Goal: Task Accomplishment & Management: Manage account settings

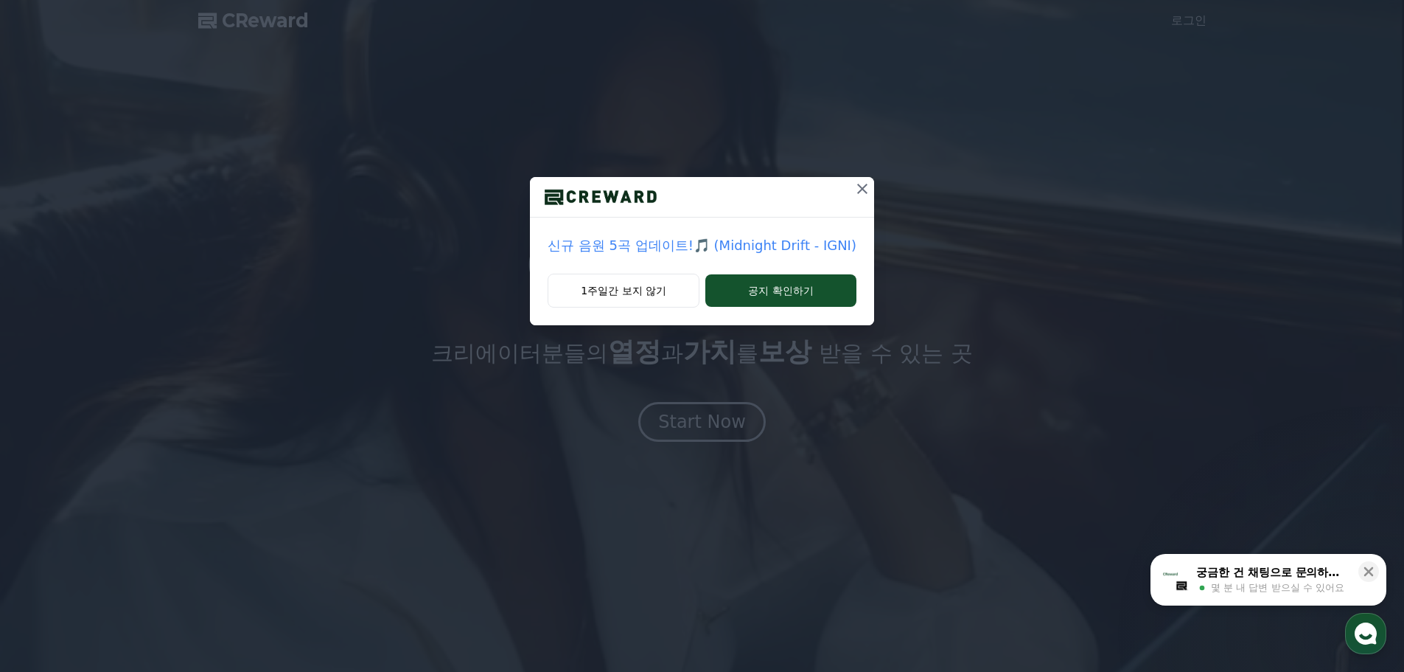
click at [863, 187] on icon at bounding box center [863, 189] width 18 height 18
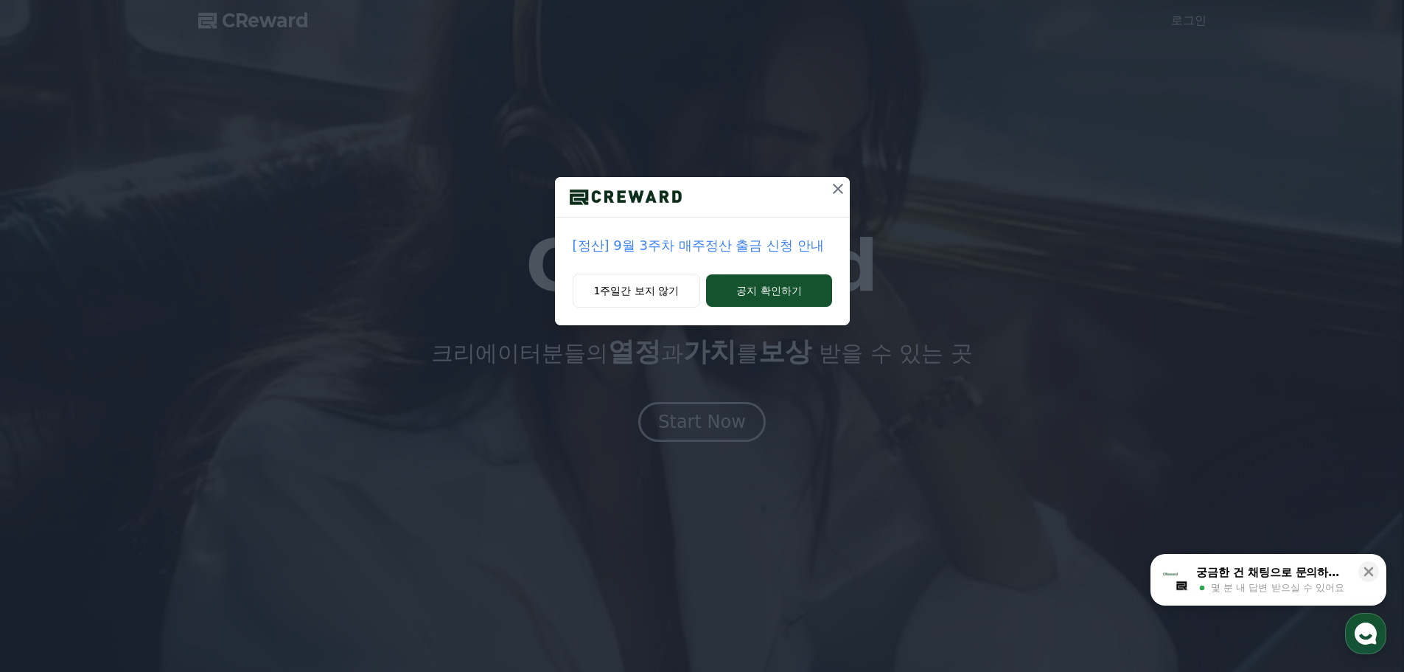
click at [837, 189] on icon at bounding box center [838, 189] width 10 height 10
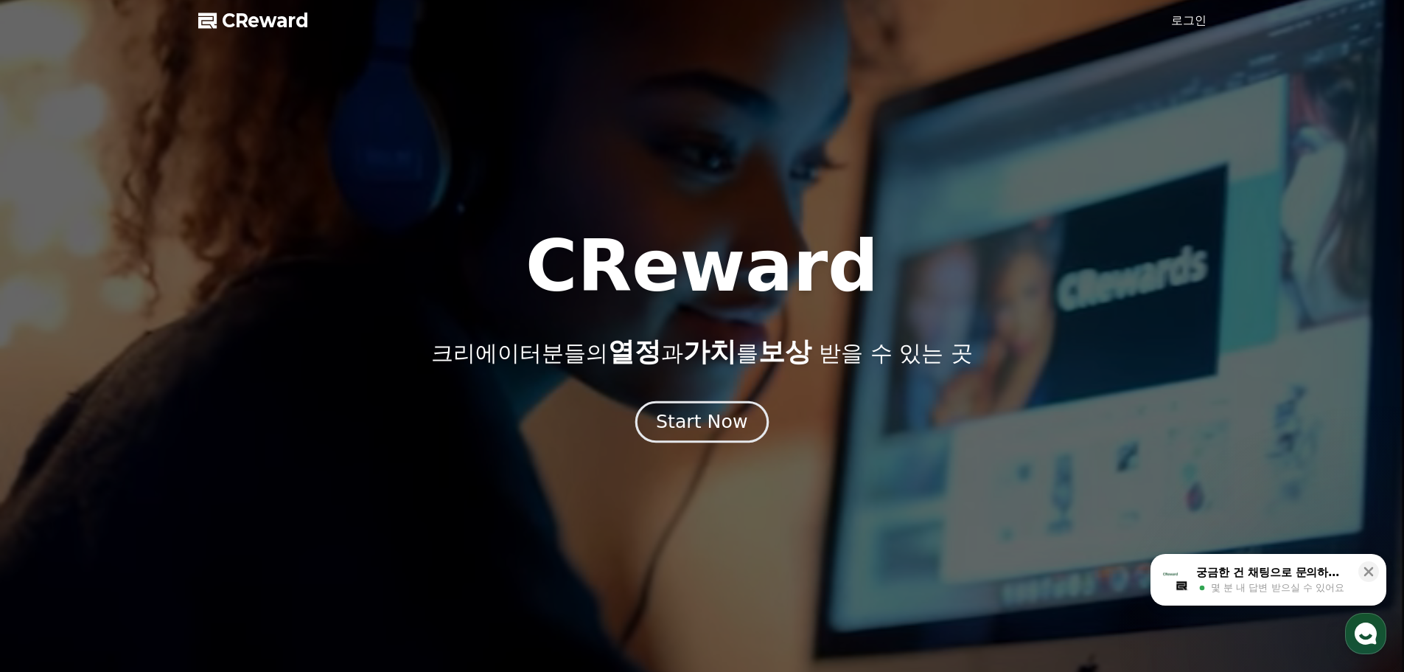
click at [717, 412] on div "Start Now" at bounding box center [701, 421] width 91 height 25
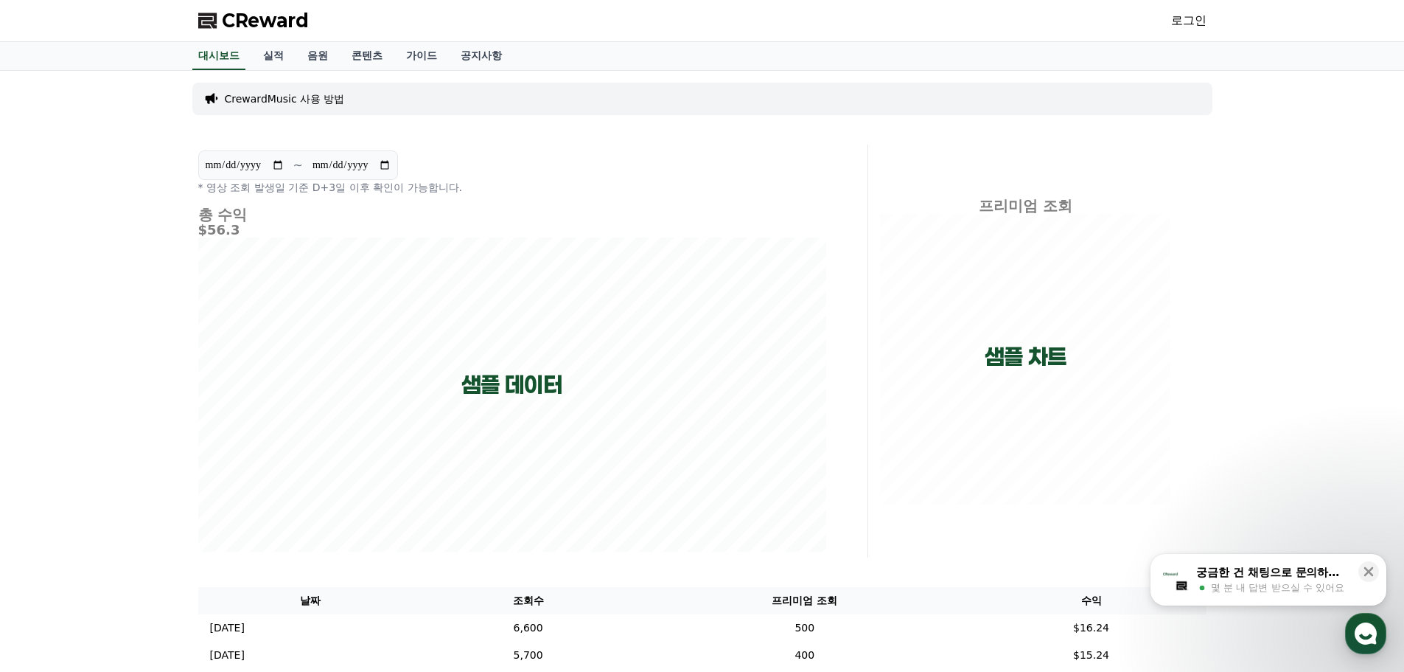
click at [1176, 26] on link "로그인" at bounding box center [1188, 21] width 35 height 18
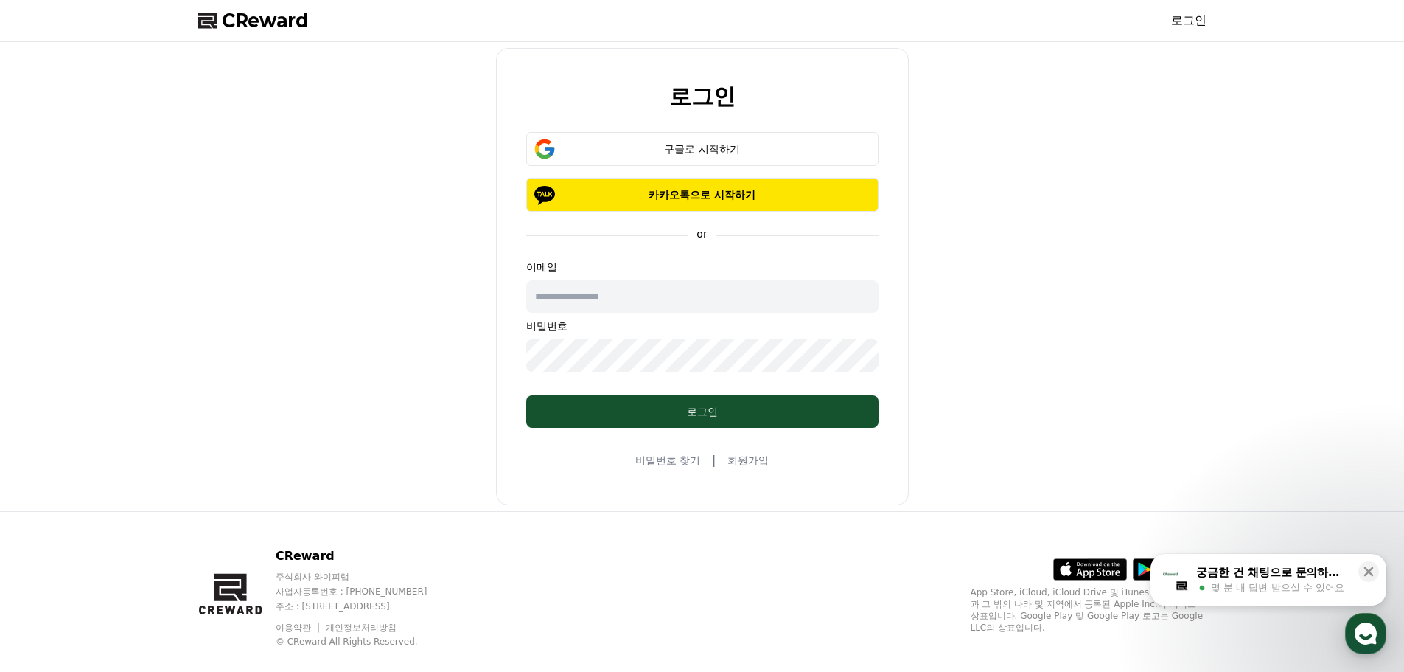
click at [602, 292] on input "text" at bounding box center [702, 296] width 352 height 32
type input "**********"
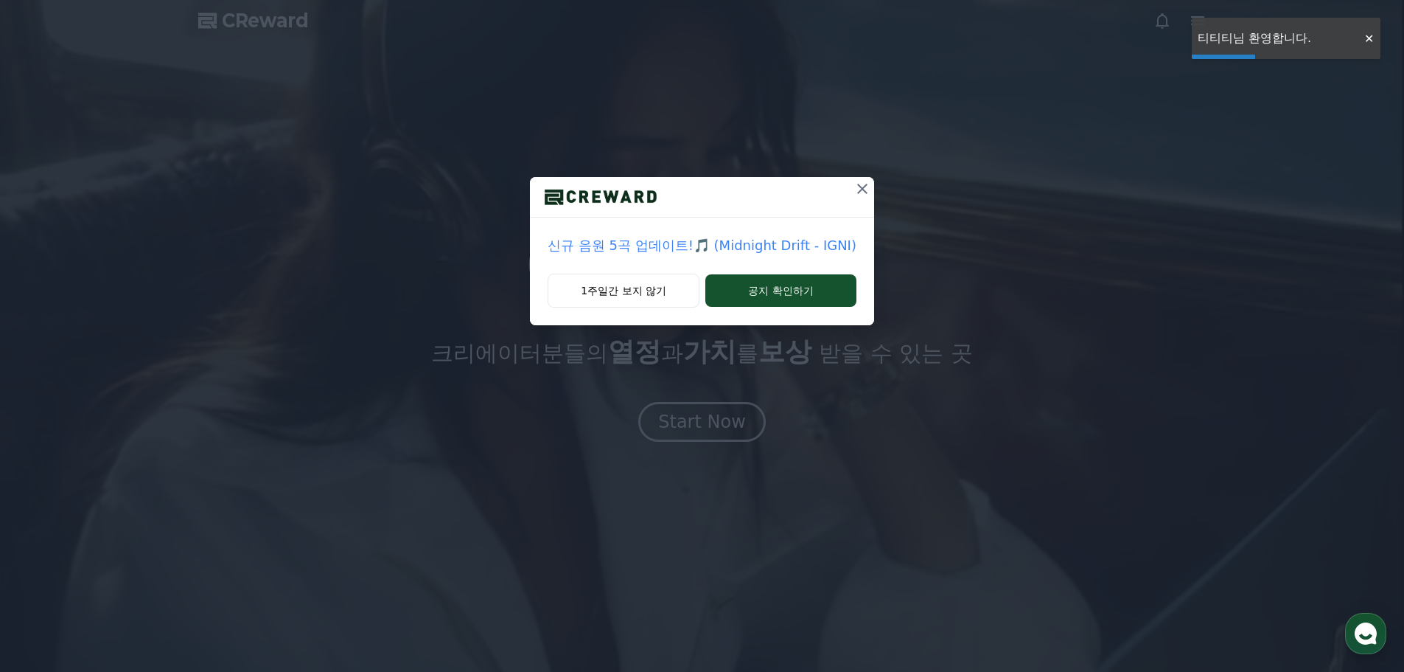
click at [858, 191] on icon at bounding box center [862, 189] width 10 height 10
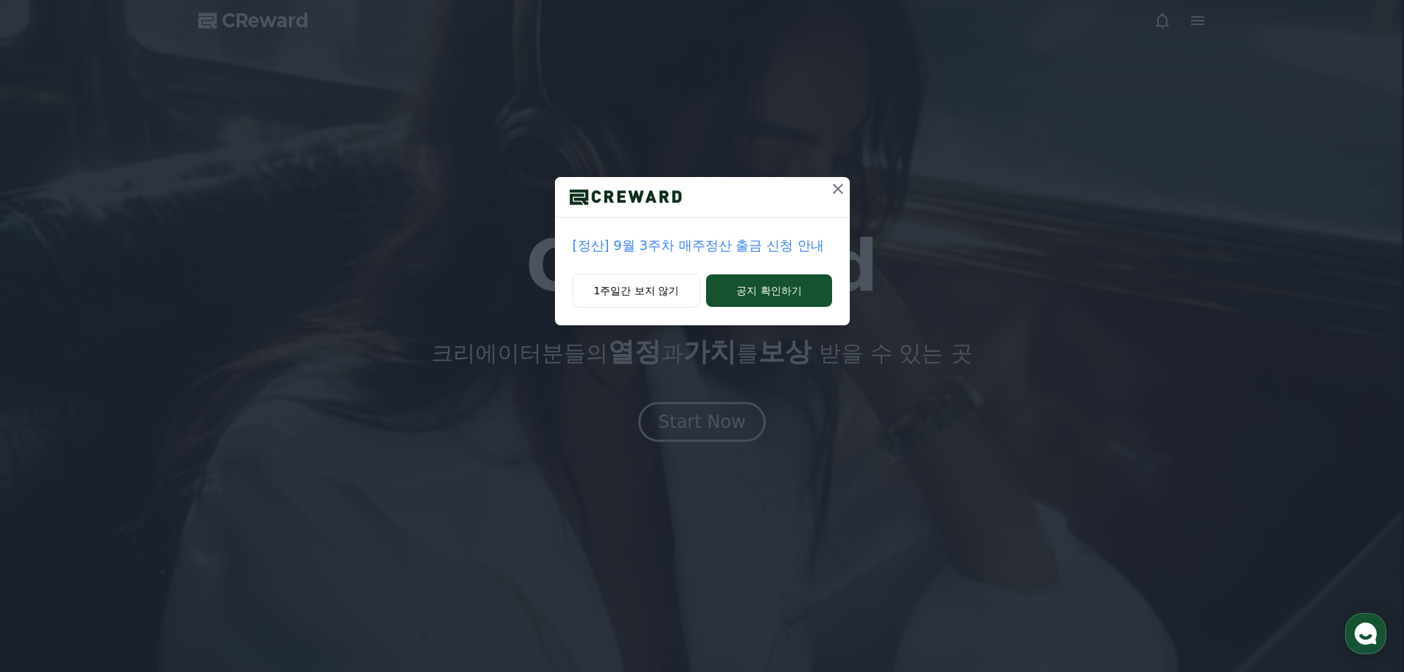
click at [840, 185] on icon at bounding box center [838, 189] width 18 height 18
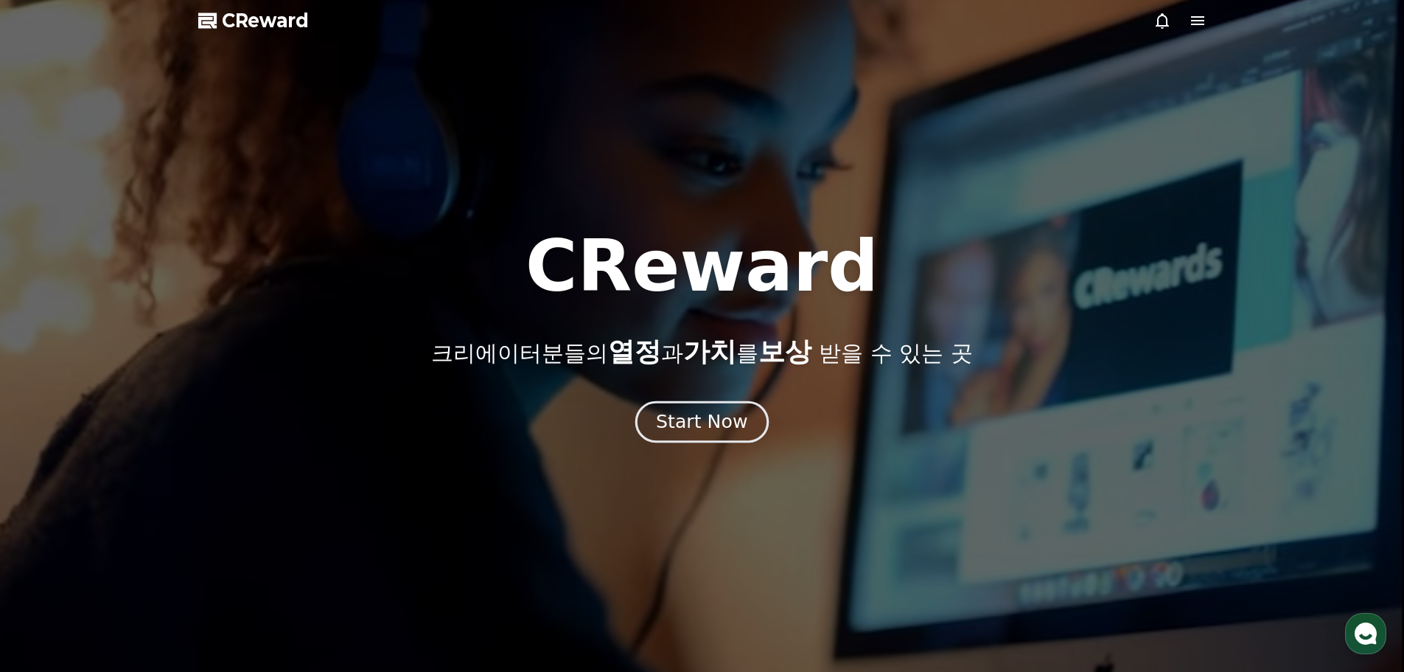
click at [736, 431] on div "Start Now" at bounding box center [701, 421] width 91 height 25
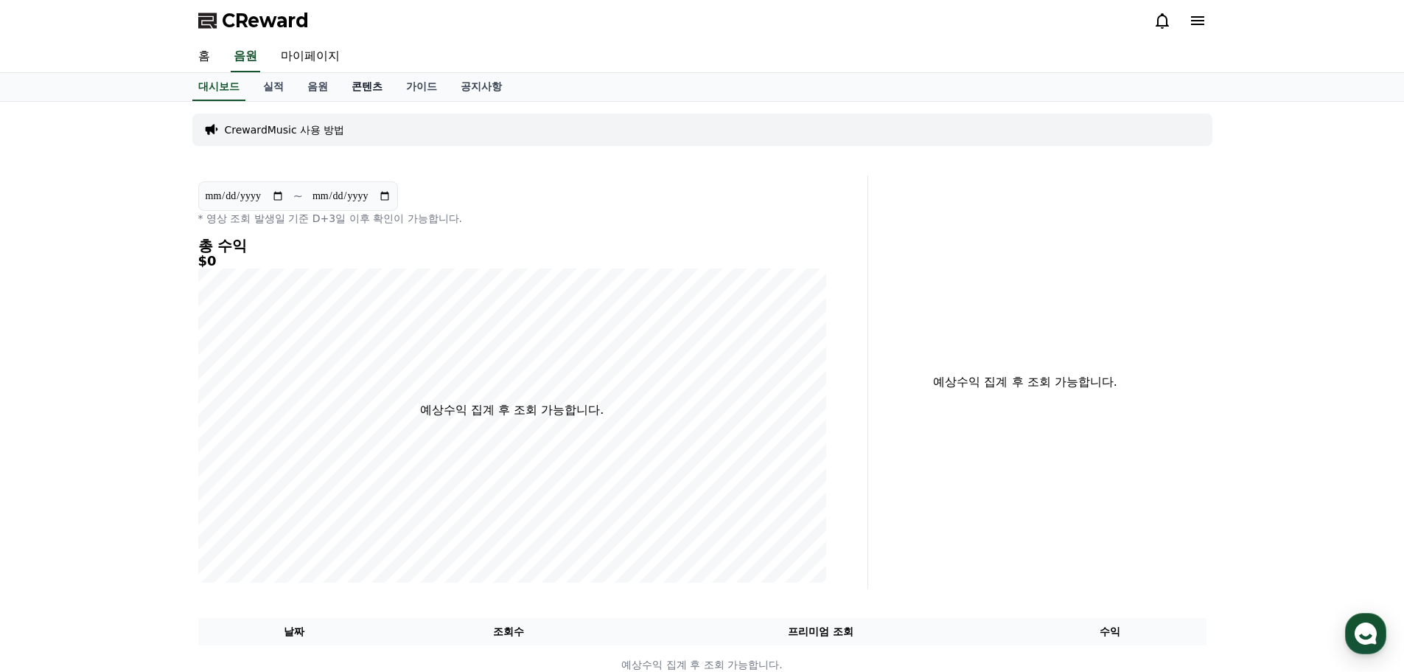
click at [369, 91] on link "콘텐츠" at bounding box center [367, 87] width 55 height 28
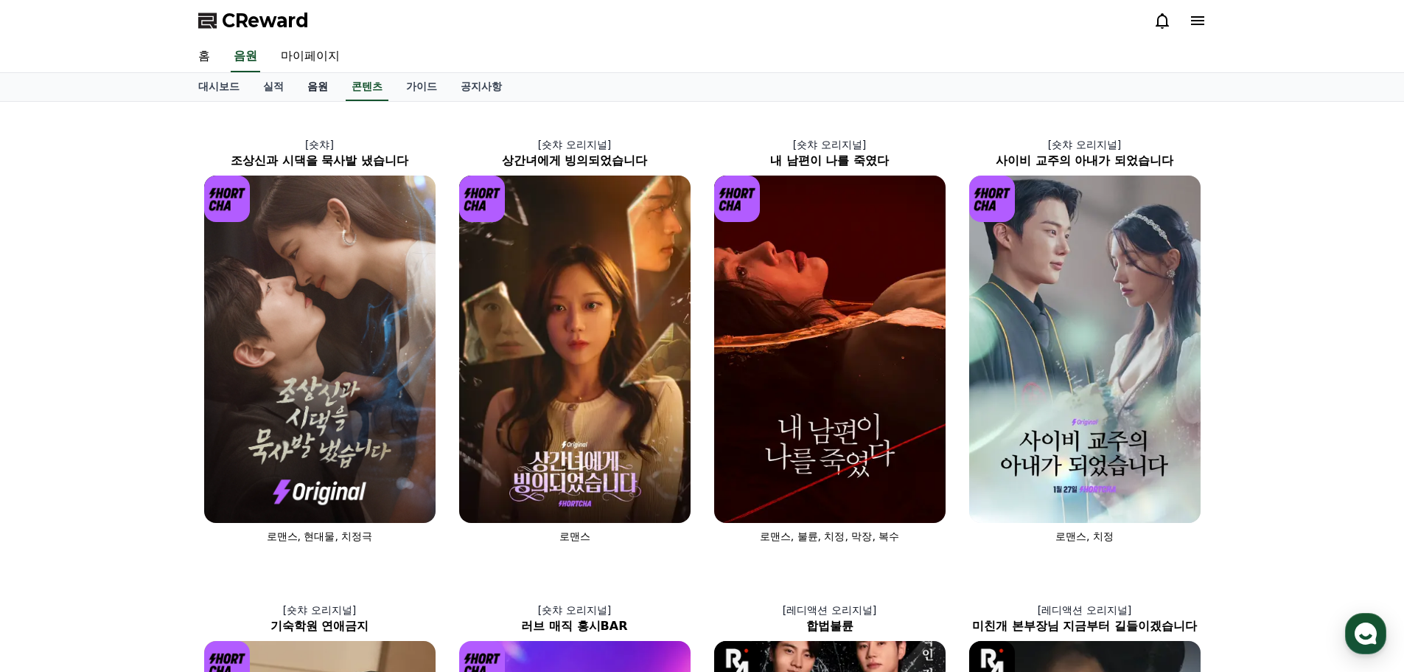
click at [303, 84] on link "음원" at bounding box center [318, 87] width 44 height 28
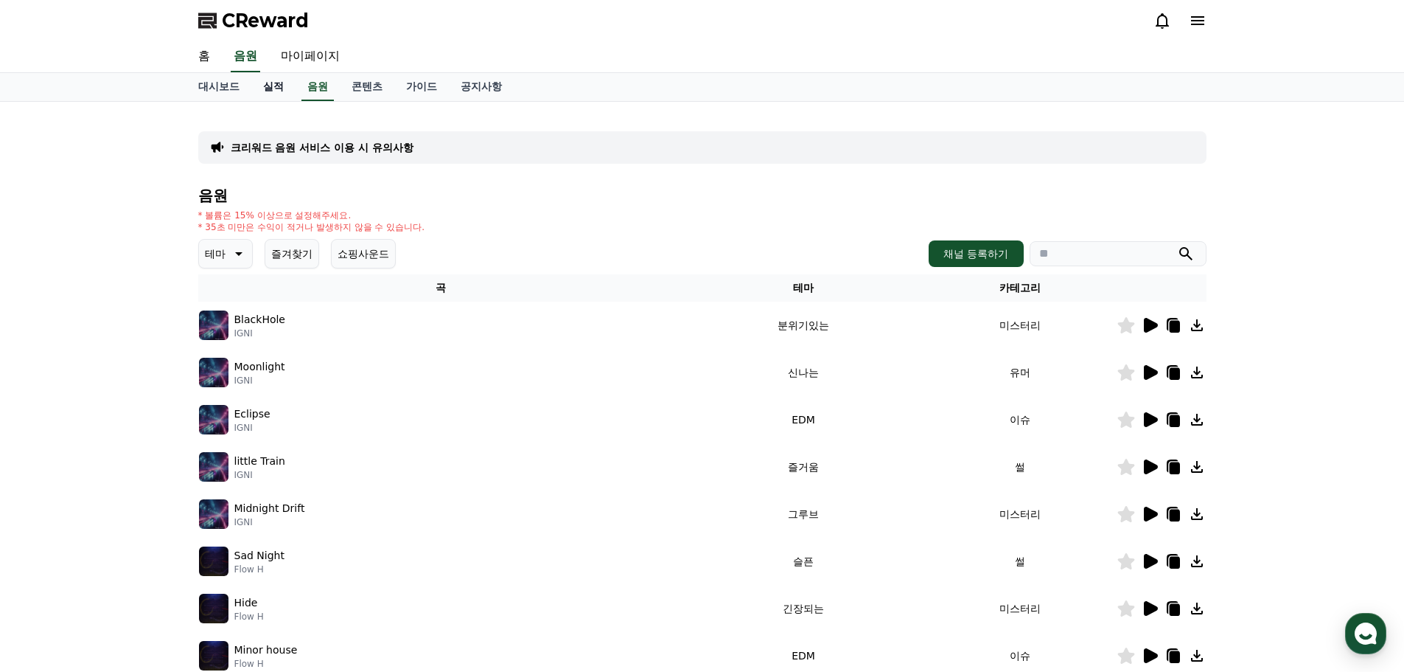
click at [270, 84] on link "실적" at bounding box center [273, 87] width 44 height 28
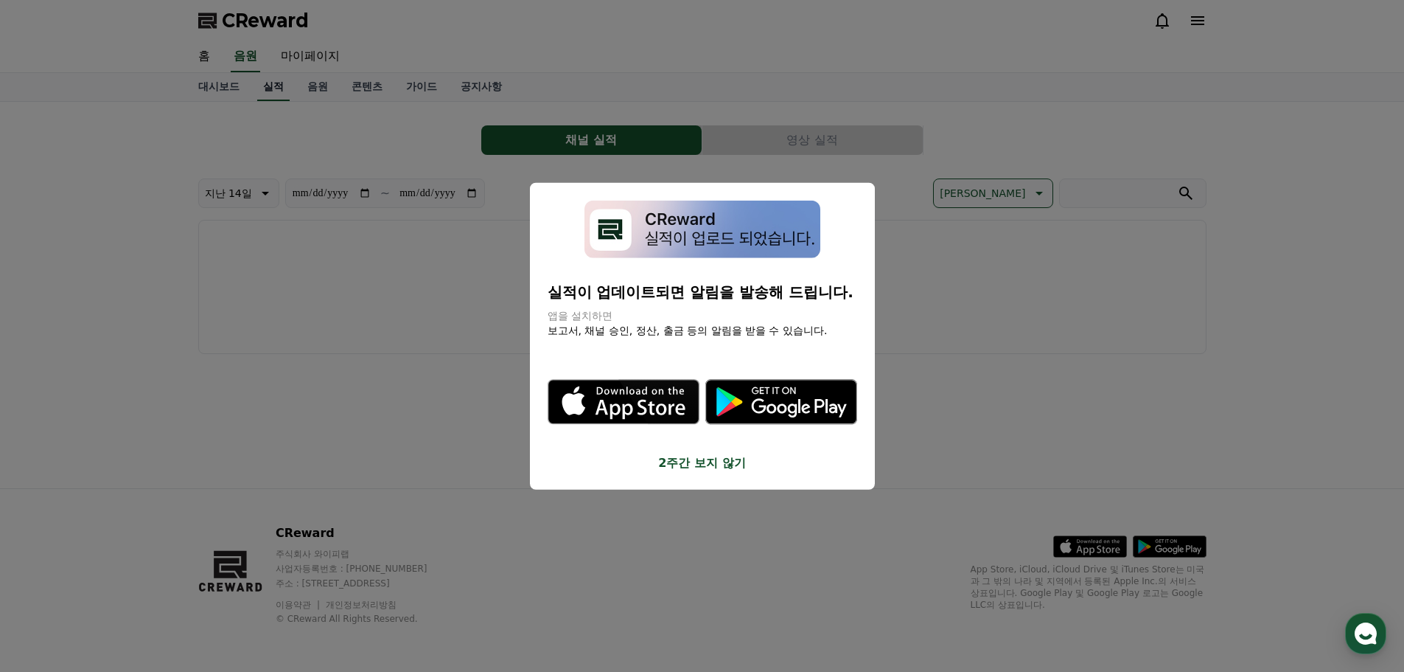
click at [373, 90] on button "close modal" at bounding box center [702, 336] width 1404 height 672
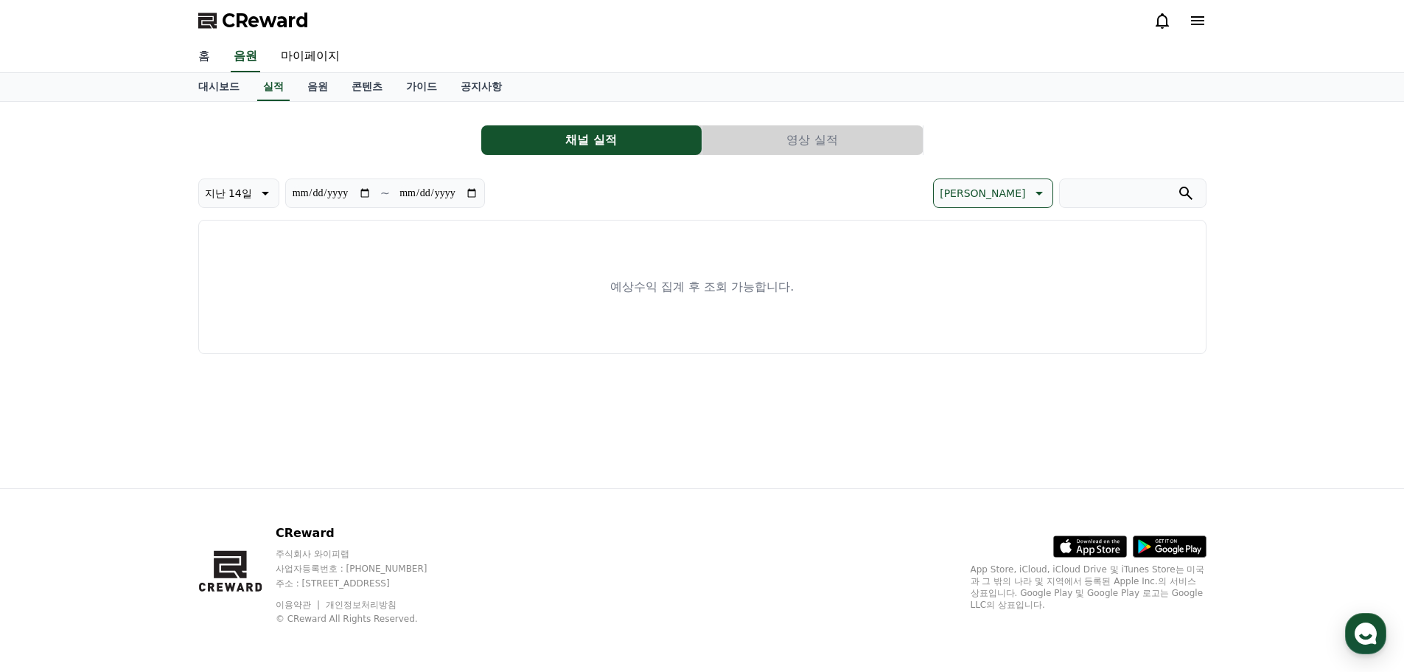
click at [212, 52] on link "홈" at bounding box center [204, 56] width 35 height 31
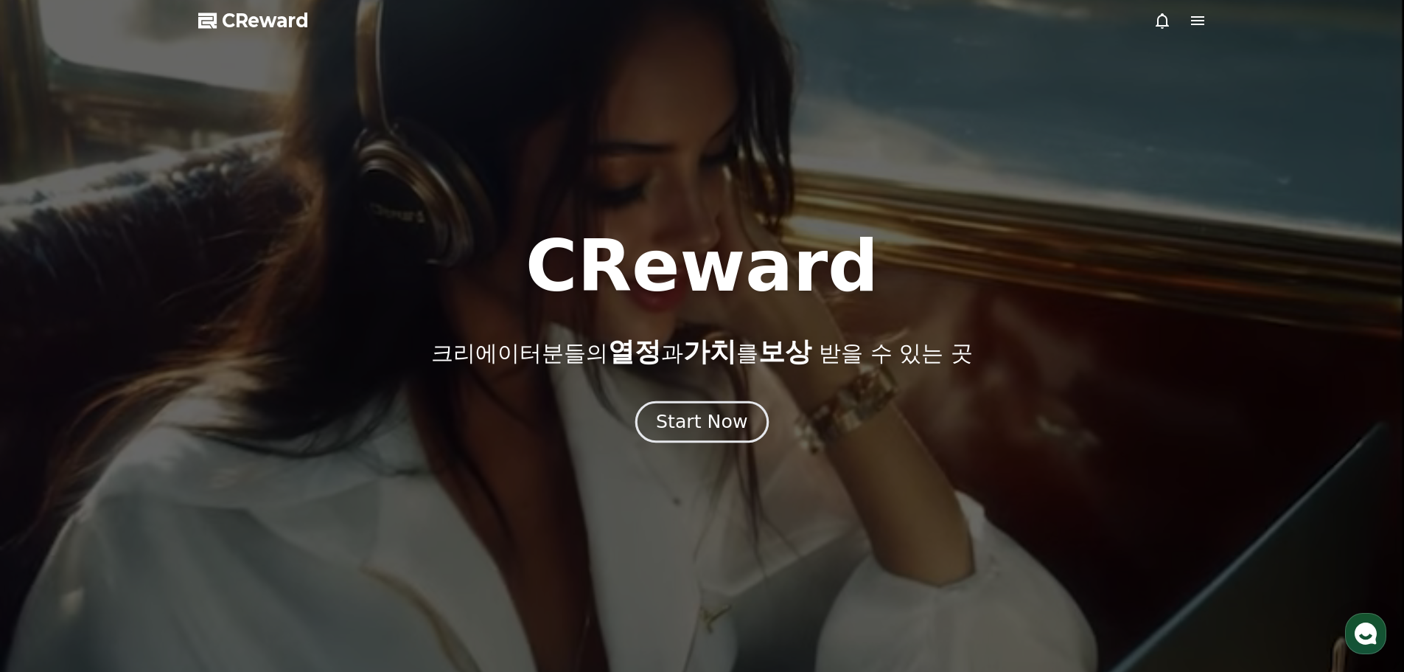
click at [736, 420] on div "Start Now" at bounding box center [701, 421] width 91 height 25
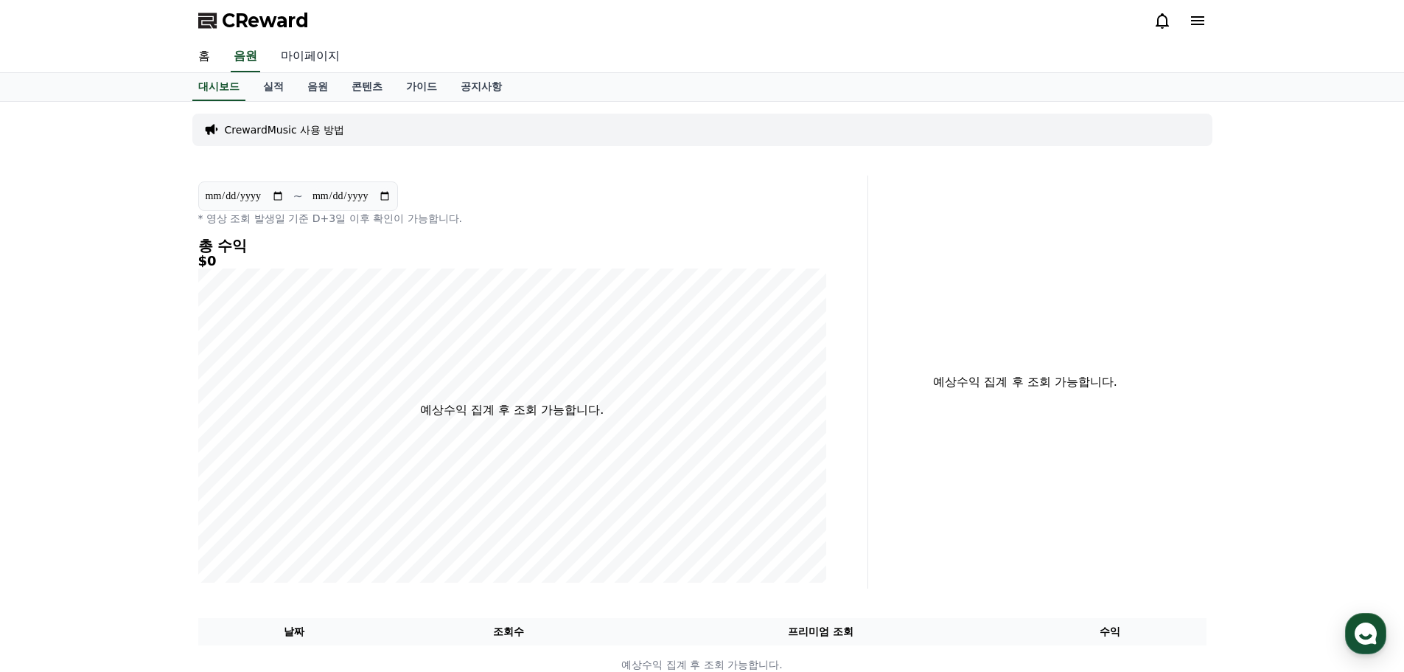
click at [319, 62] on link "마이페이지" at bounding box center [310, 56] width 83 height 31
select select "**********"
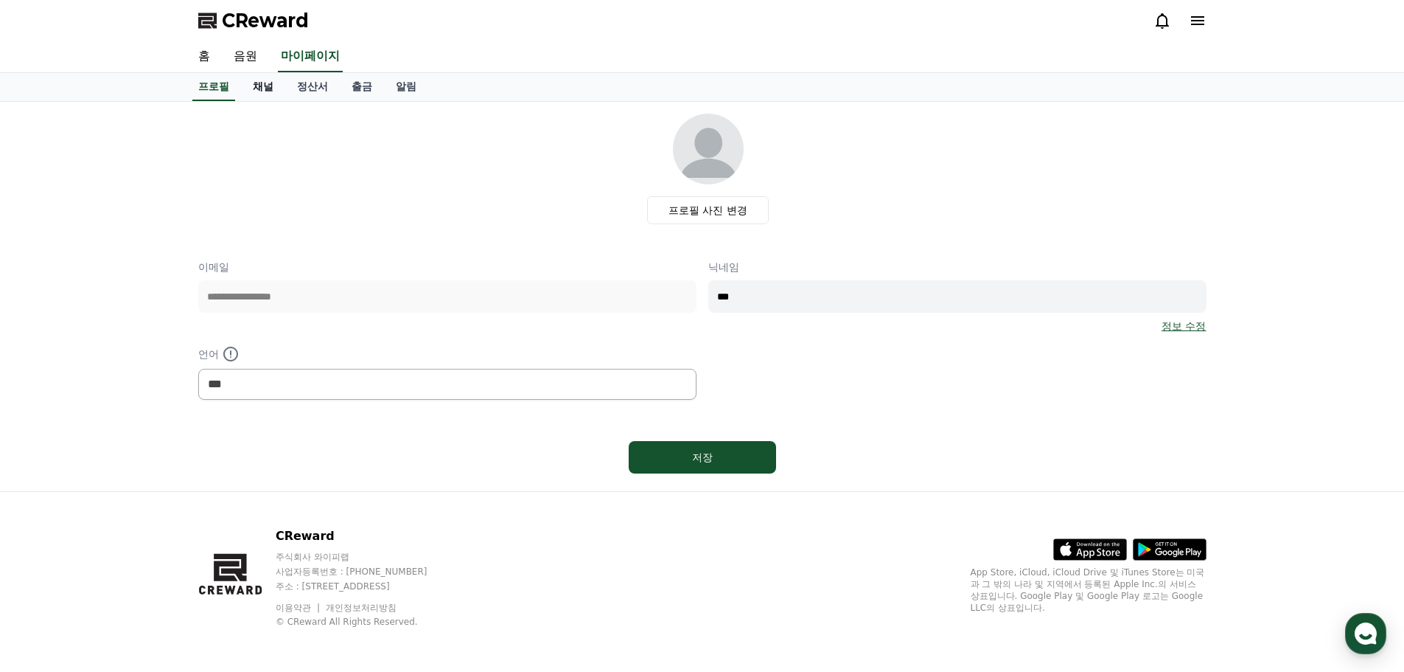
click at [263, 84] on link "채널" at bounding box center [263, 87] width 44 height 28
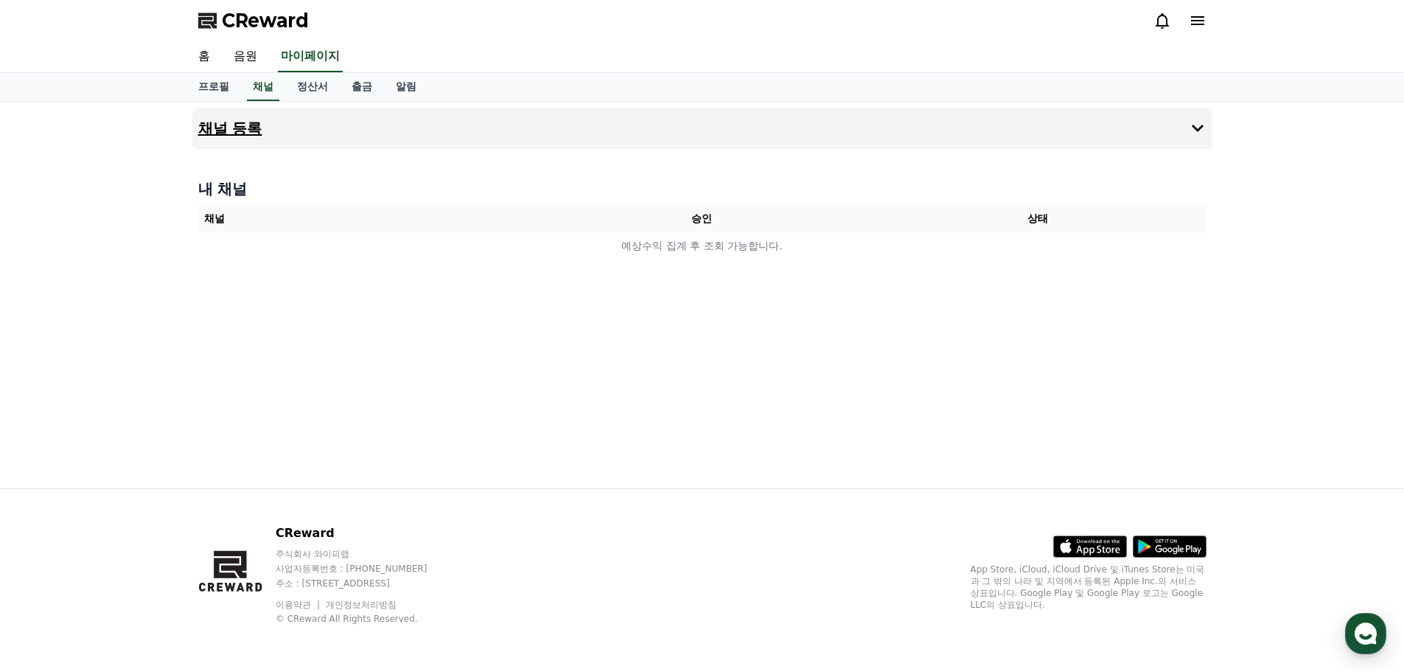
click at [1188, 142] on button "채널 등록" at bounding box center [702, 128] width 1020 height 41
